Goal: Information Seeking & Learning: Learn about a topic

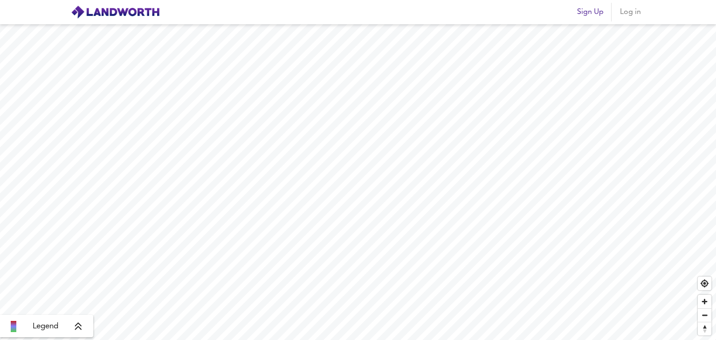
click at [82, 331] on icon at bounding box center [78, 326] width 8 height 9
click at [88, 263] on icon at bounding box center [86, 260] width 8 height 9
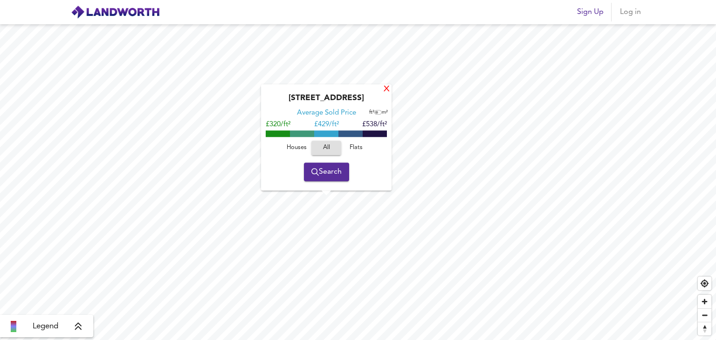
click at [387, 90] on div "X" at bounding box center [387, 89] width 8 height 9
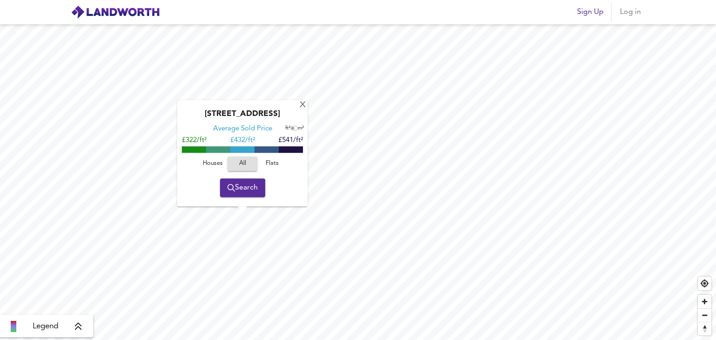
click at [213, 167] on span "Houses" at bounding box center [212, 164] width 25 height 11
click at [271, 166] on span "Flats" at bounding box center [272, 164] width 25 height 11
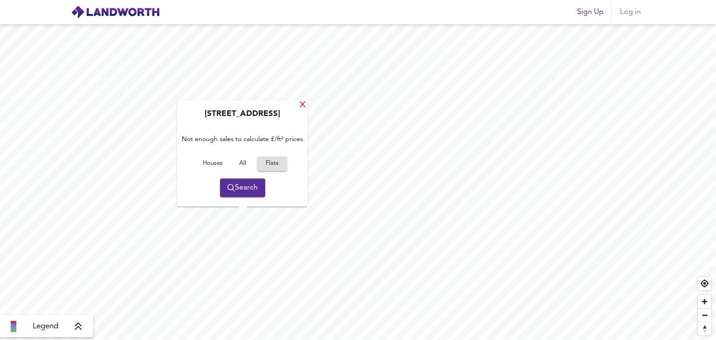
click at [300, 105] on div "X" at bounding box center [303, 105] width 8 height 9
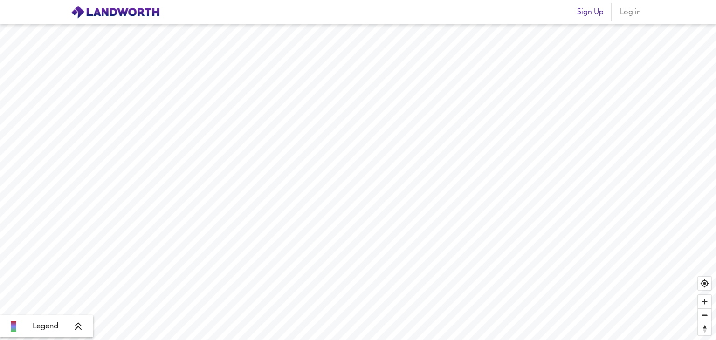
click at [80, 330] on icon at bounding box center [78, 326] width 8 height 9
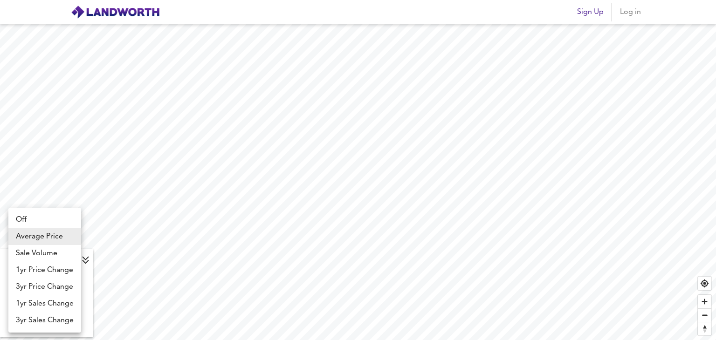
click at [75, 260] on body "Sign Up Log in Average Price landworth £800/ft² + £600/ft² £400/ft² £200/ft² £1…" at bounding box center [358, 170] width 716 height 340
click at [87, 261] on div at bounding box center [358, 170] width 716 height 340
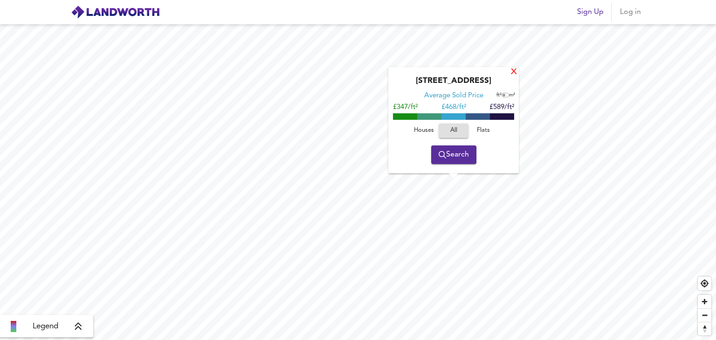
click at [516, 73] on div "X" at bounding box center [514, 72] width 8 height 9
